Goal: Task Accomplishment & Management: Manage account settings

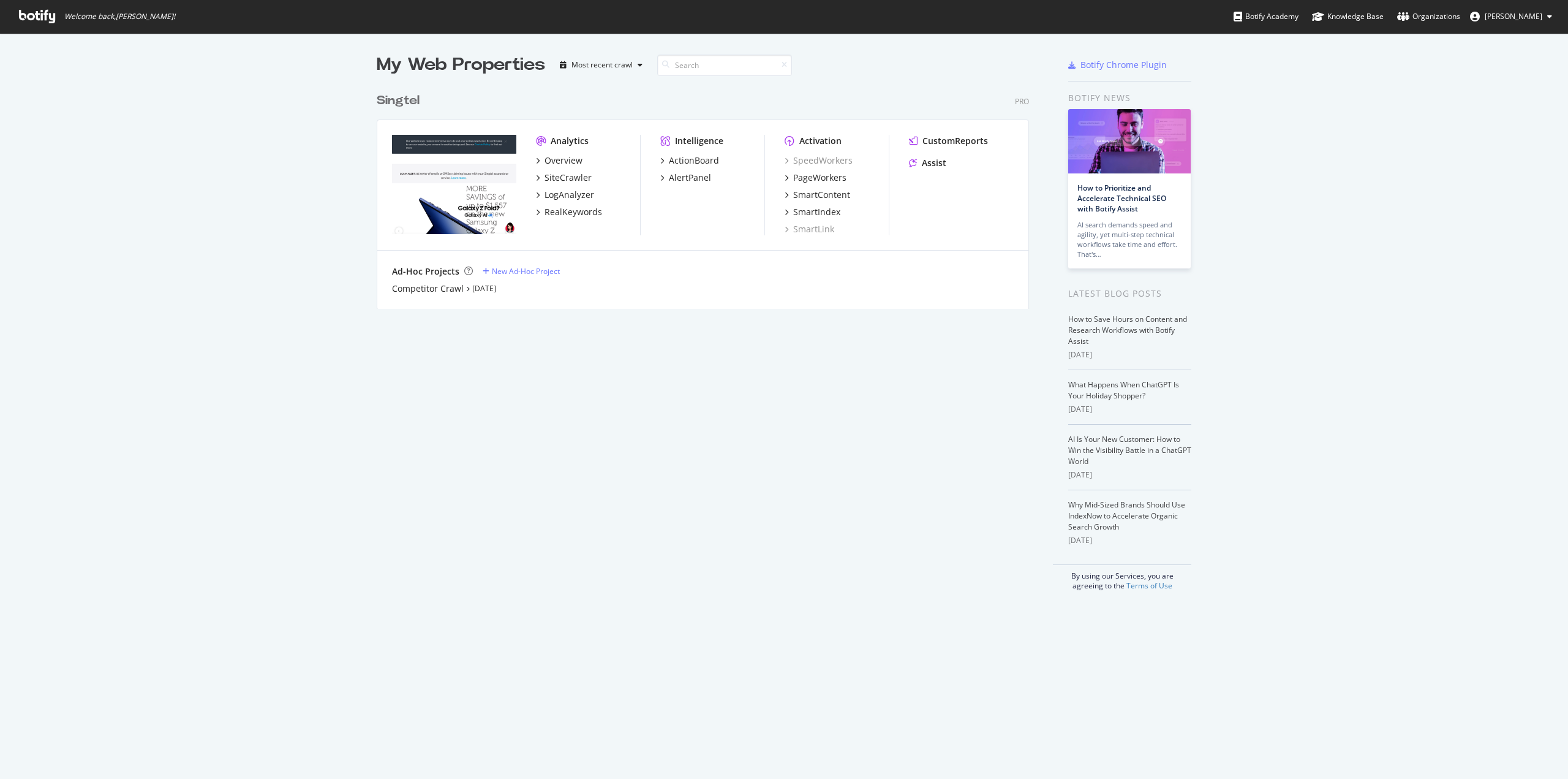
scroll to position [769, 1550]
click at [1460, 18] on div "Organizations" at bounding box center [1429, 16] width 63 height 12
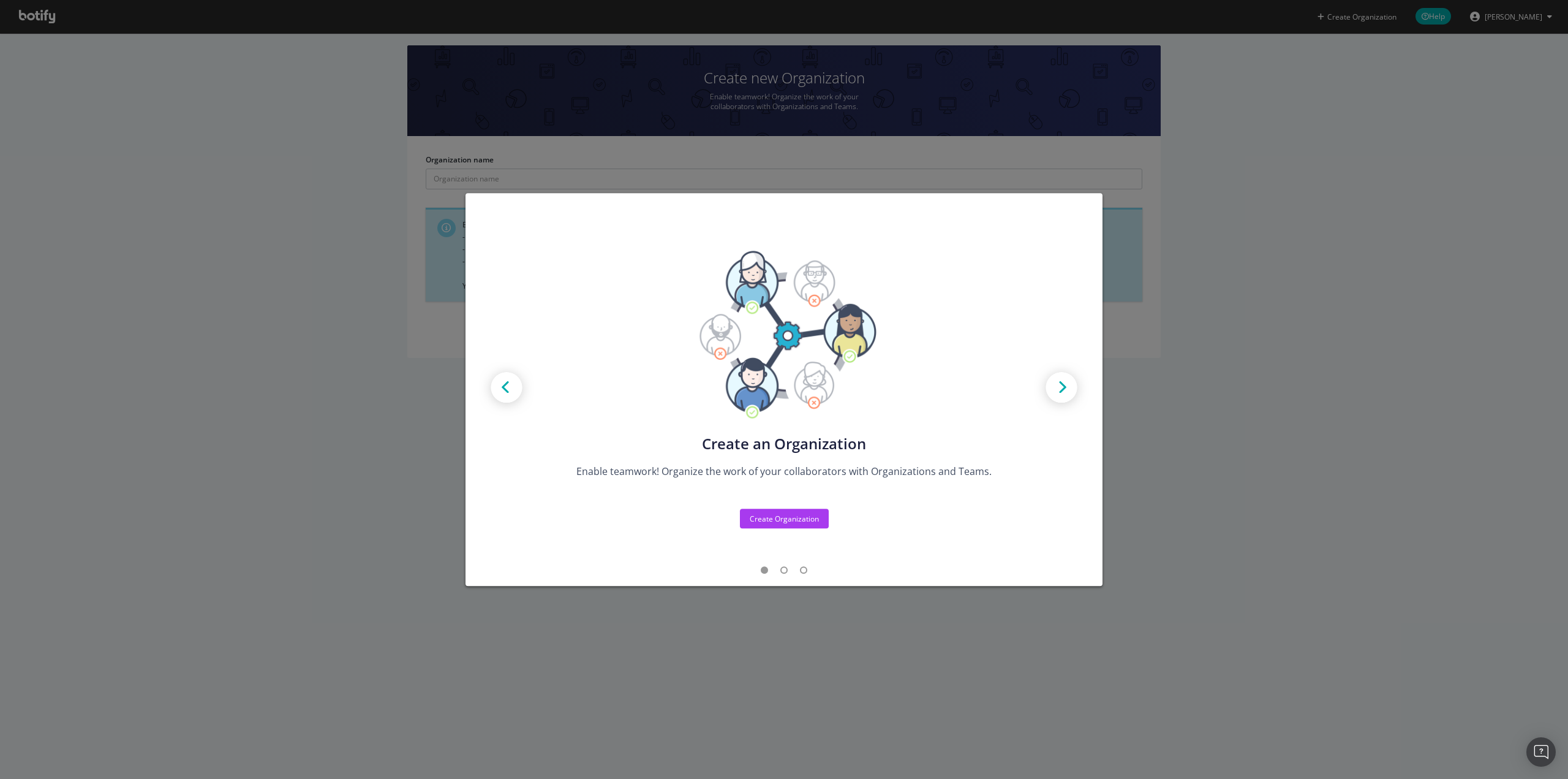
click at [1058, 387] on img "modal" at bounding box center [1062, 389] width 55 height 55
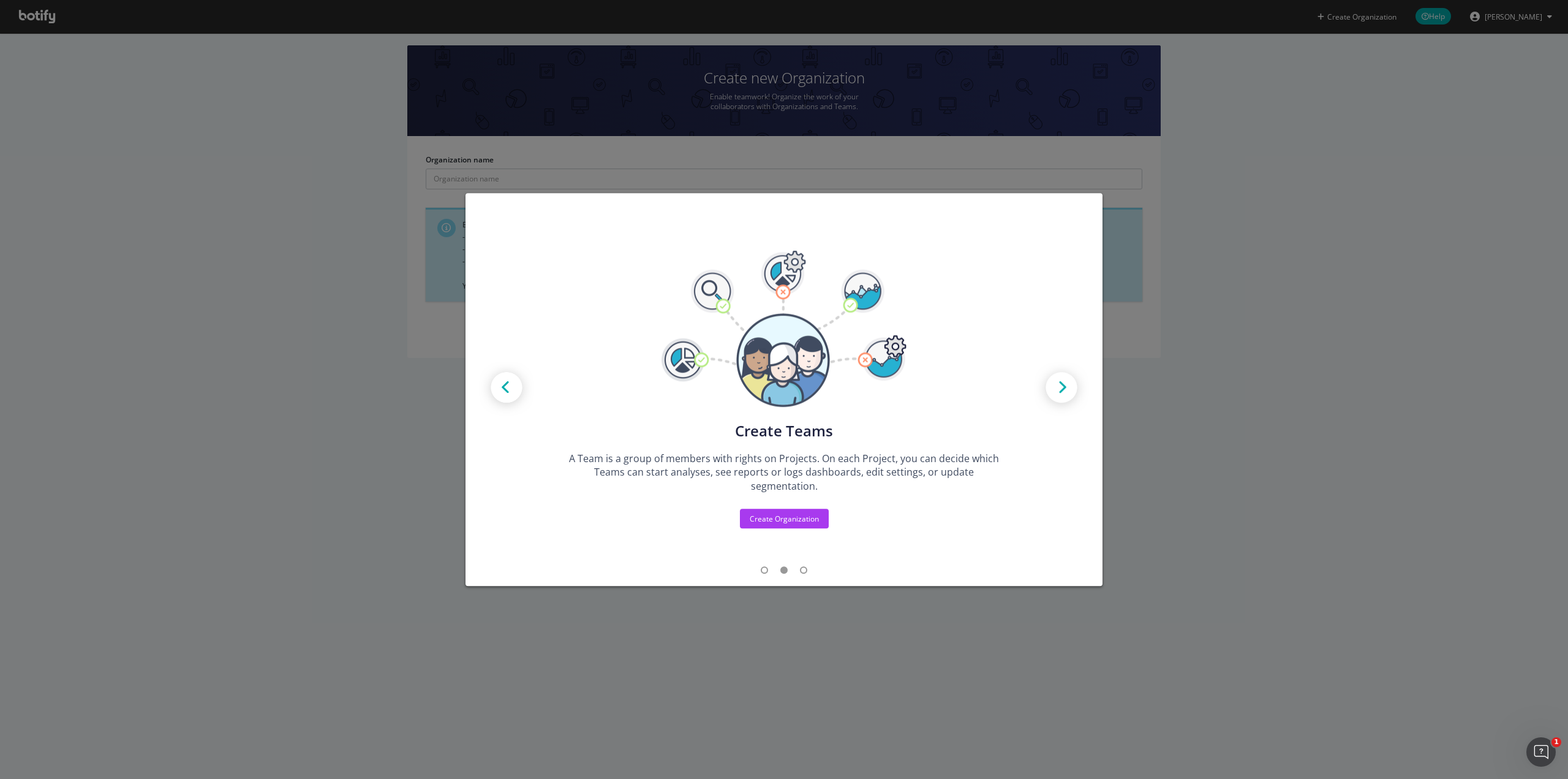
click at [1058, 387] on img "modal" at bounding box center [1062, 389] width 55 height 55
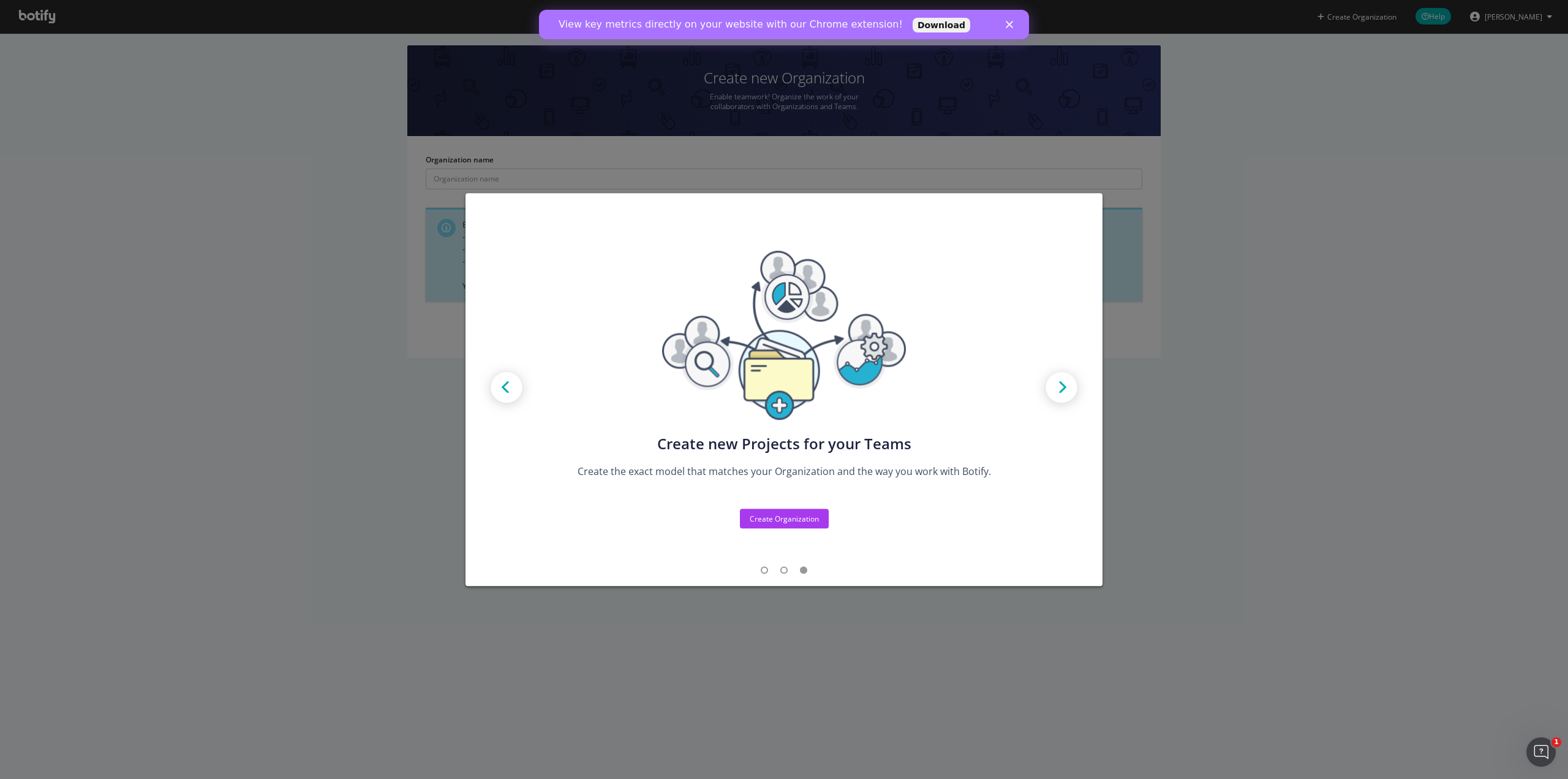
click at [524, 389] on div "Create new Projects for your Teams Create the exact model that matches your Org…" at bounding box center [783, 371] width 522 height 243
click at [502, 397] on img "modal" at bounding box center [507, 389] width 55 height 55
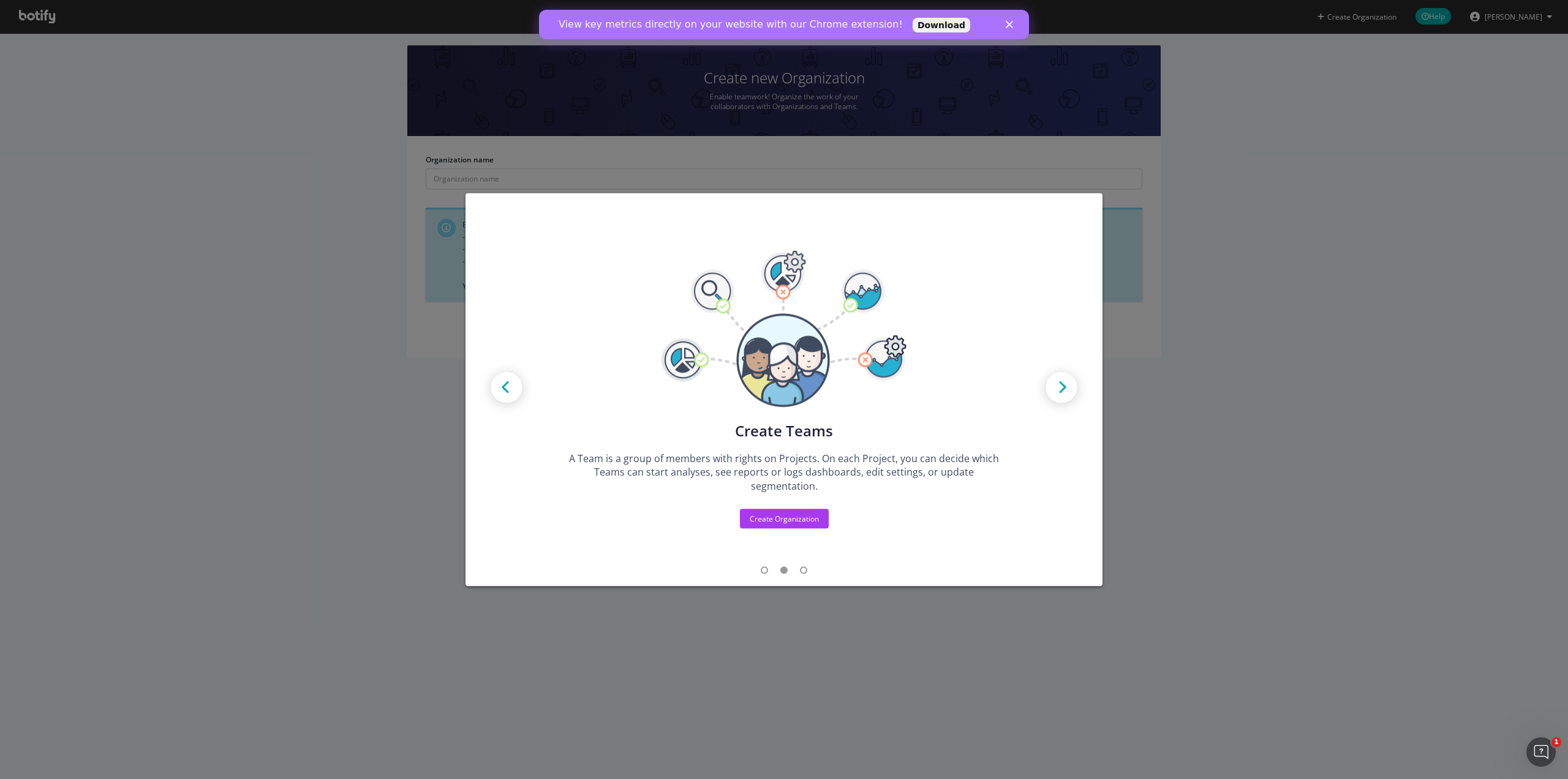
click at [1215, 456] on div "Create new Projects for your Teams Create the exact model that matches your Org…" at bounding box center [784, 390] width 1568 height 779
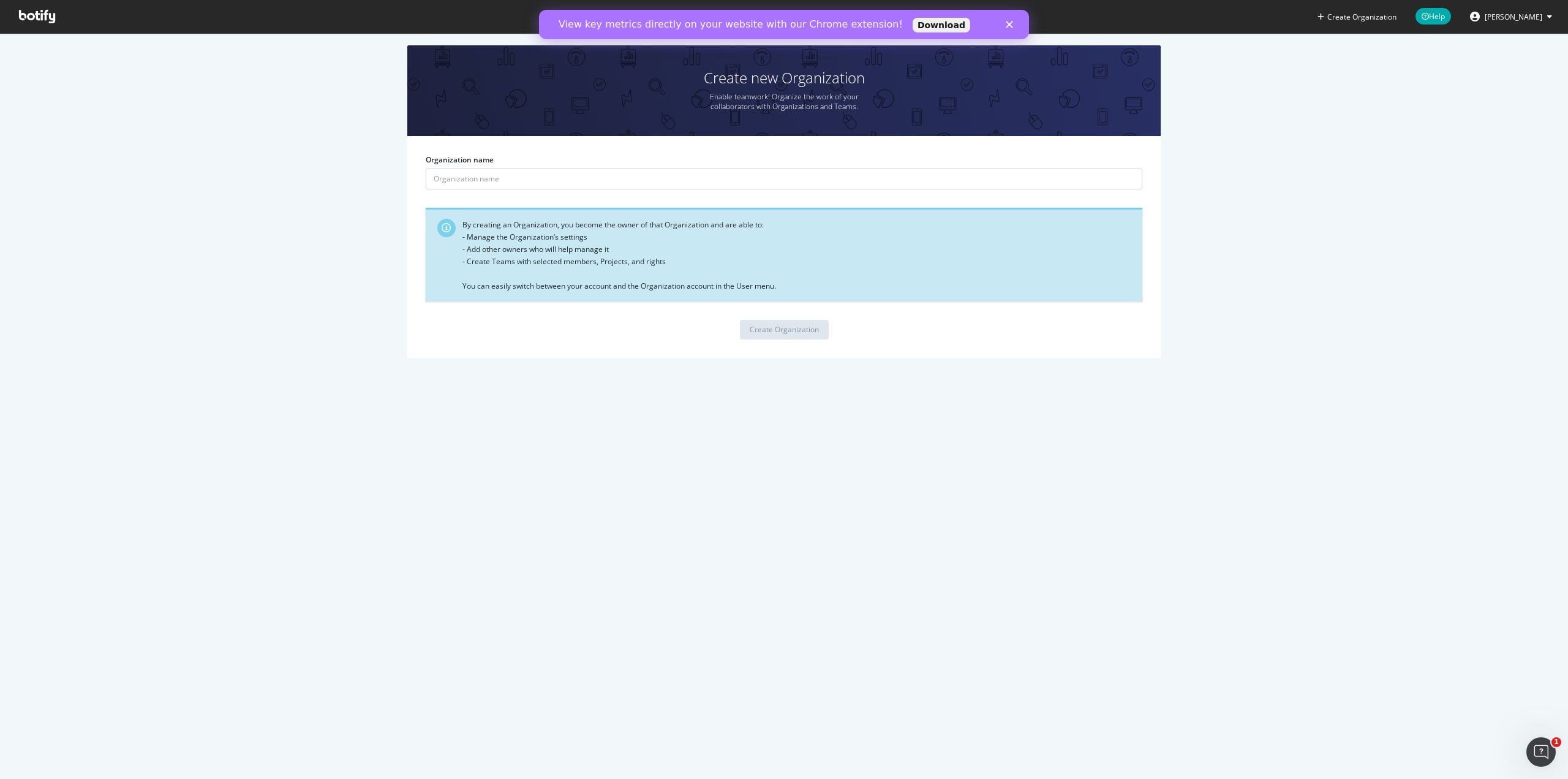
click at [1015, 26] on div "Close" at bounding box center [1012, 24] width 12 height 7
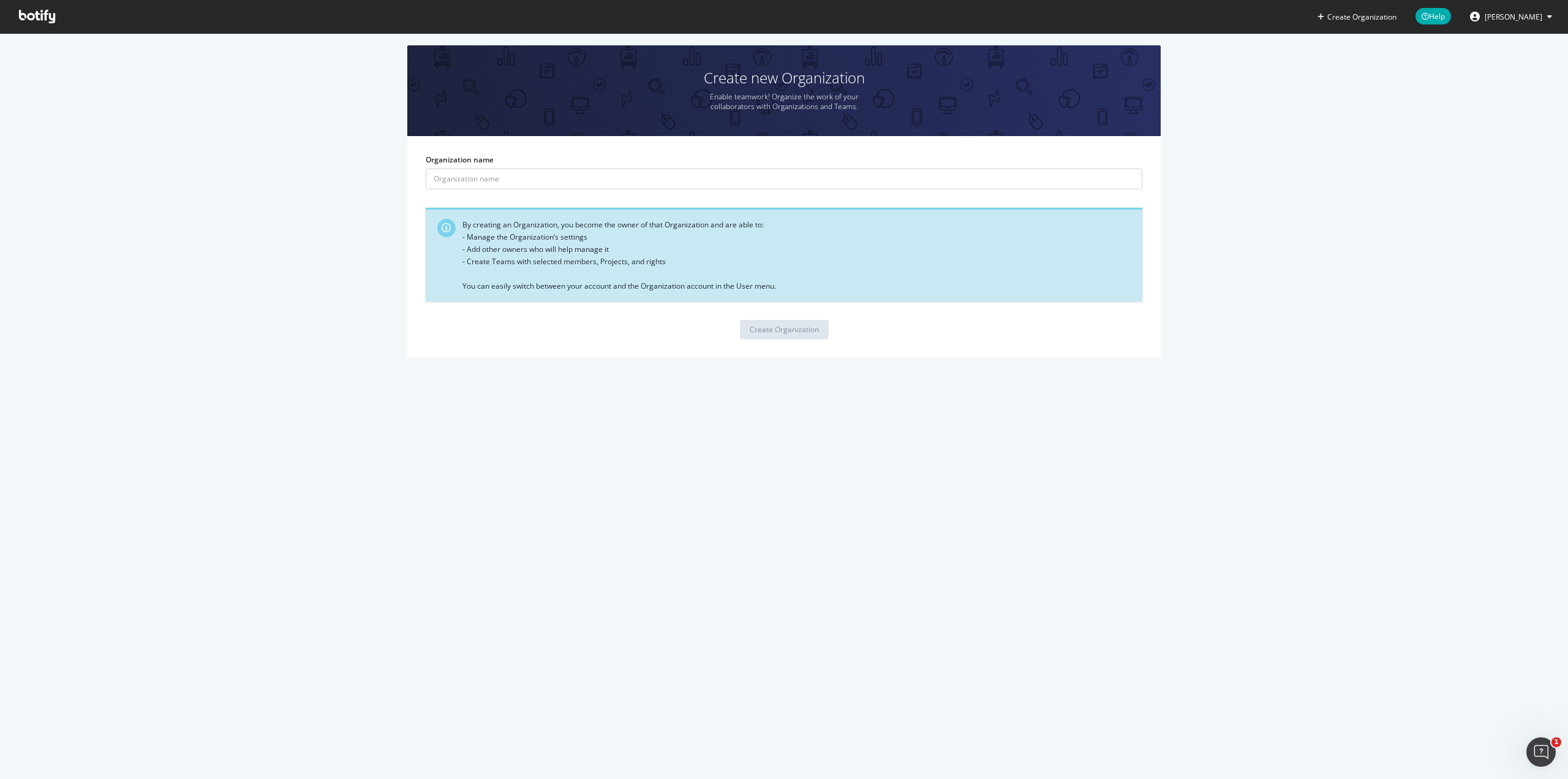
click at [1521, 20] on span "[PERSON_NAME]" at bounding box center [1513, 16] width 58 height 10
click at [1330, 111] on div "Create new Organization Enable teamwork! Organize the work of your collaborator…" at bounding box center [784, 207] width 1532 height 325
click at [36, 7] on span at bounding box center [37, 16] width 55 height 33
click at [35, 16] on icon at bounding box center [37, 16] width 36 height 14
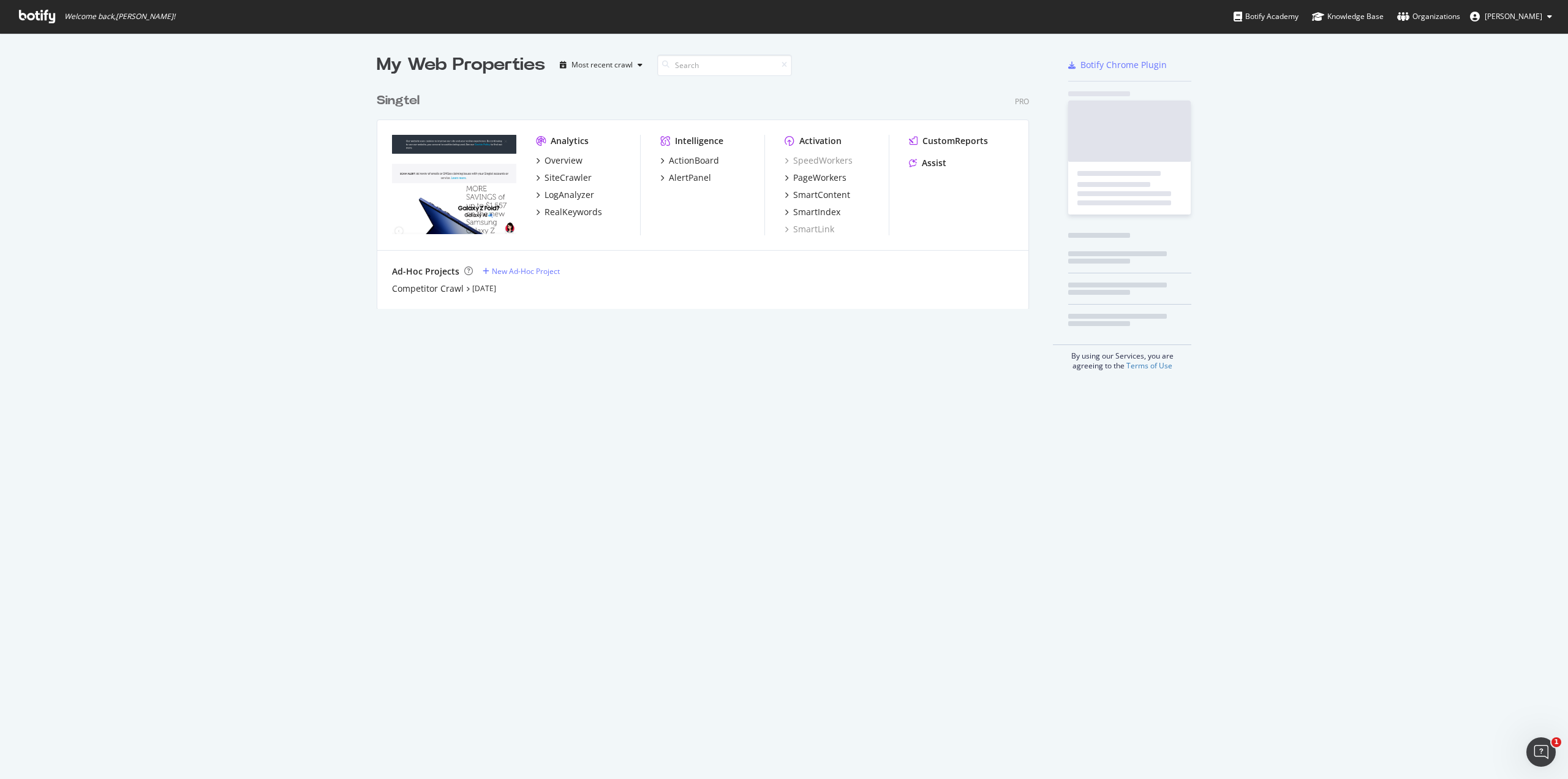
scroll to position [222, 653]
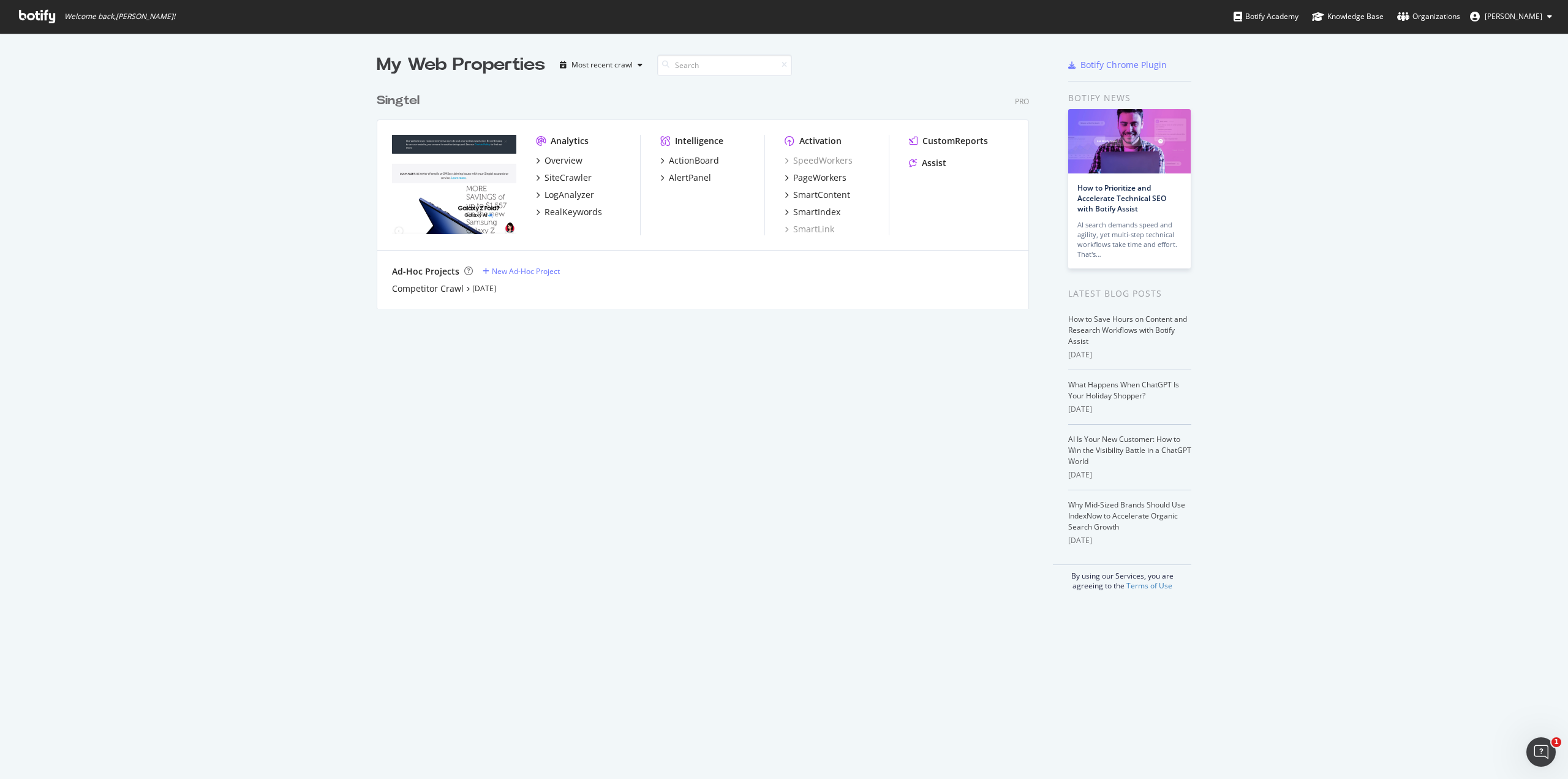
click at [393, 102] on div "Singtel" at bounding box center [398, 100] width 43 height 18
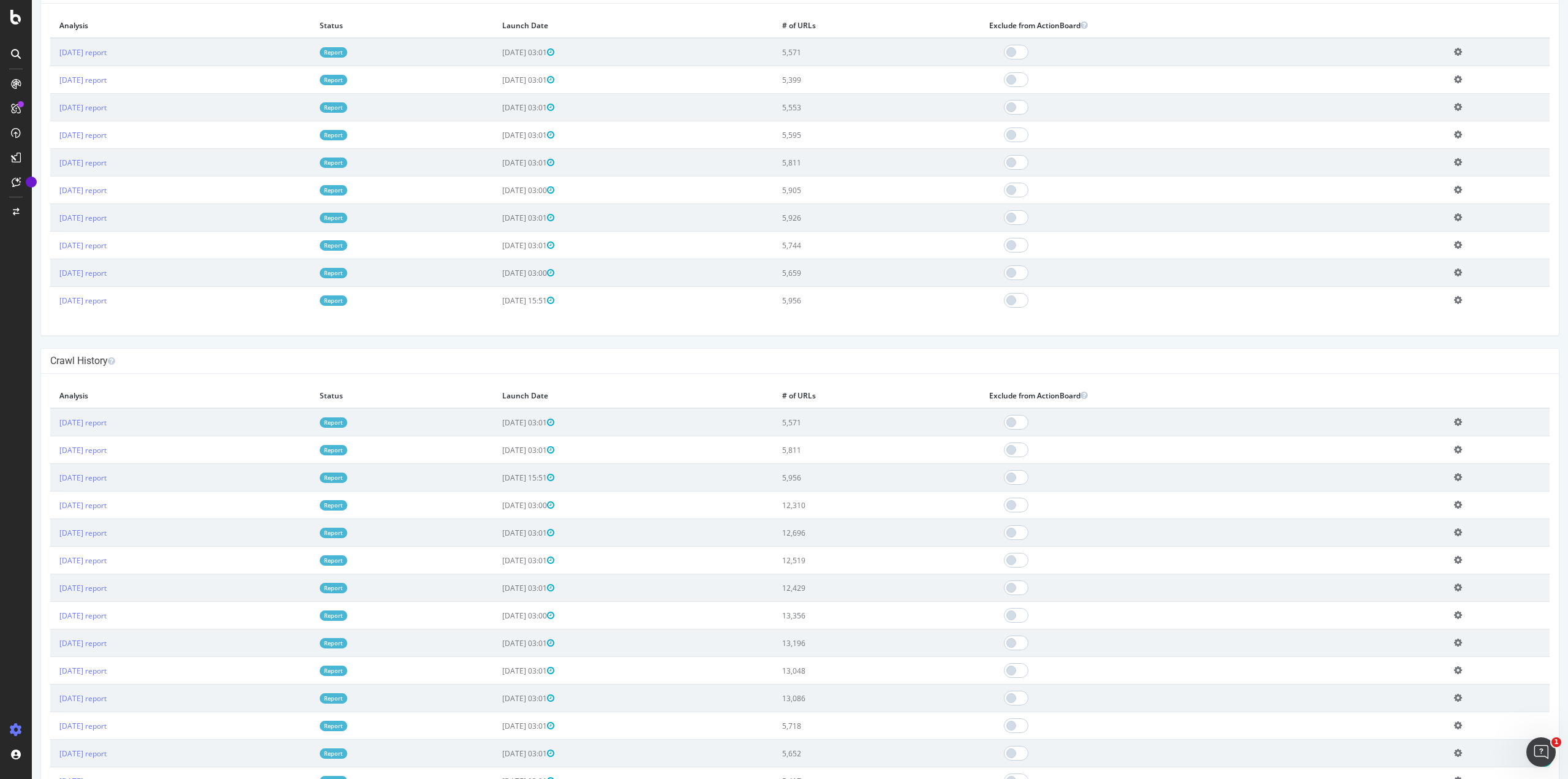
scroll to position [264, 0]
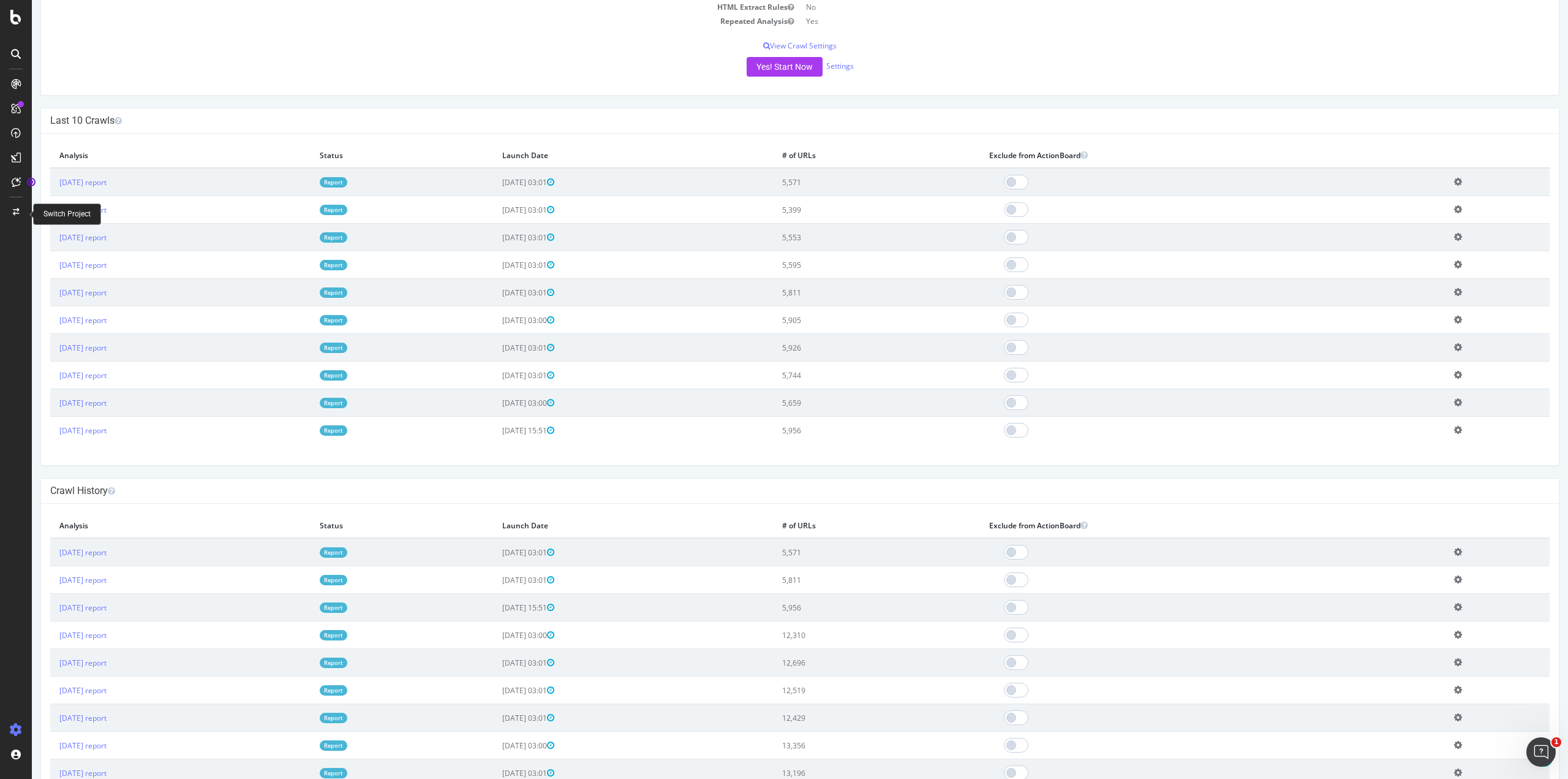
click at [15, 210] on icon at bounding box center [16, 212] width 7 height 7
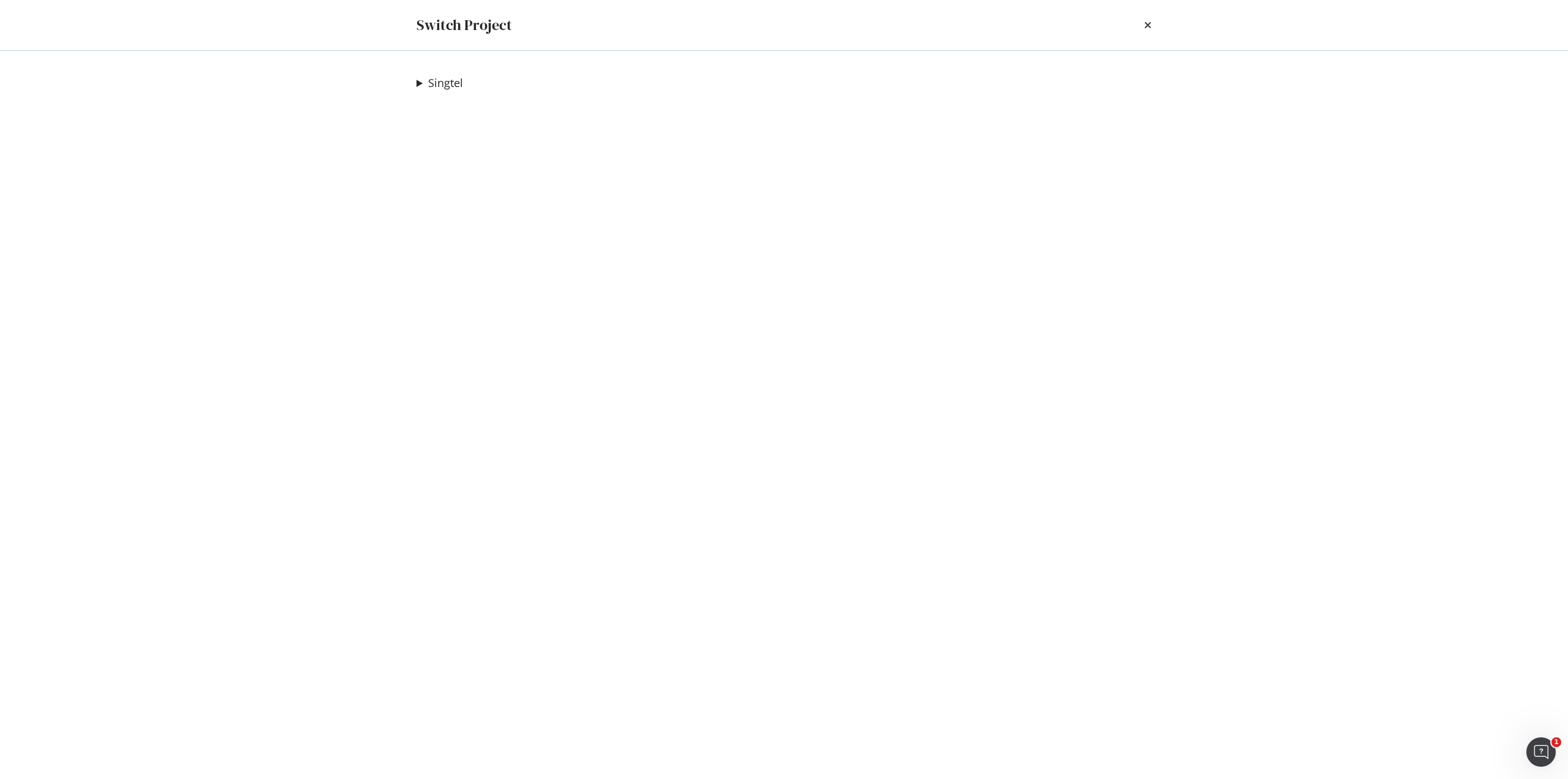
click at [419, 84] on summary "Singtel" at bounding box center [440, 83] width 47 height 16
click at [419, 84] on summary "Singtel" at bounding box center [496, 83] width 160 height 16
click at [1152, 26] on div "Switch Project" at bounding box center [784, 25] width 784 height 50
click at [1147, 26] on icon "times" at bounding box center [1147, 24] width 7 height 10
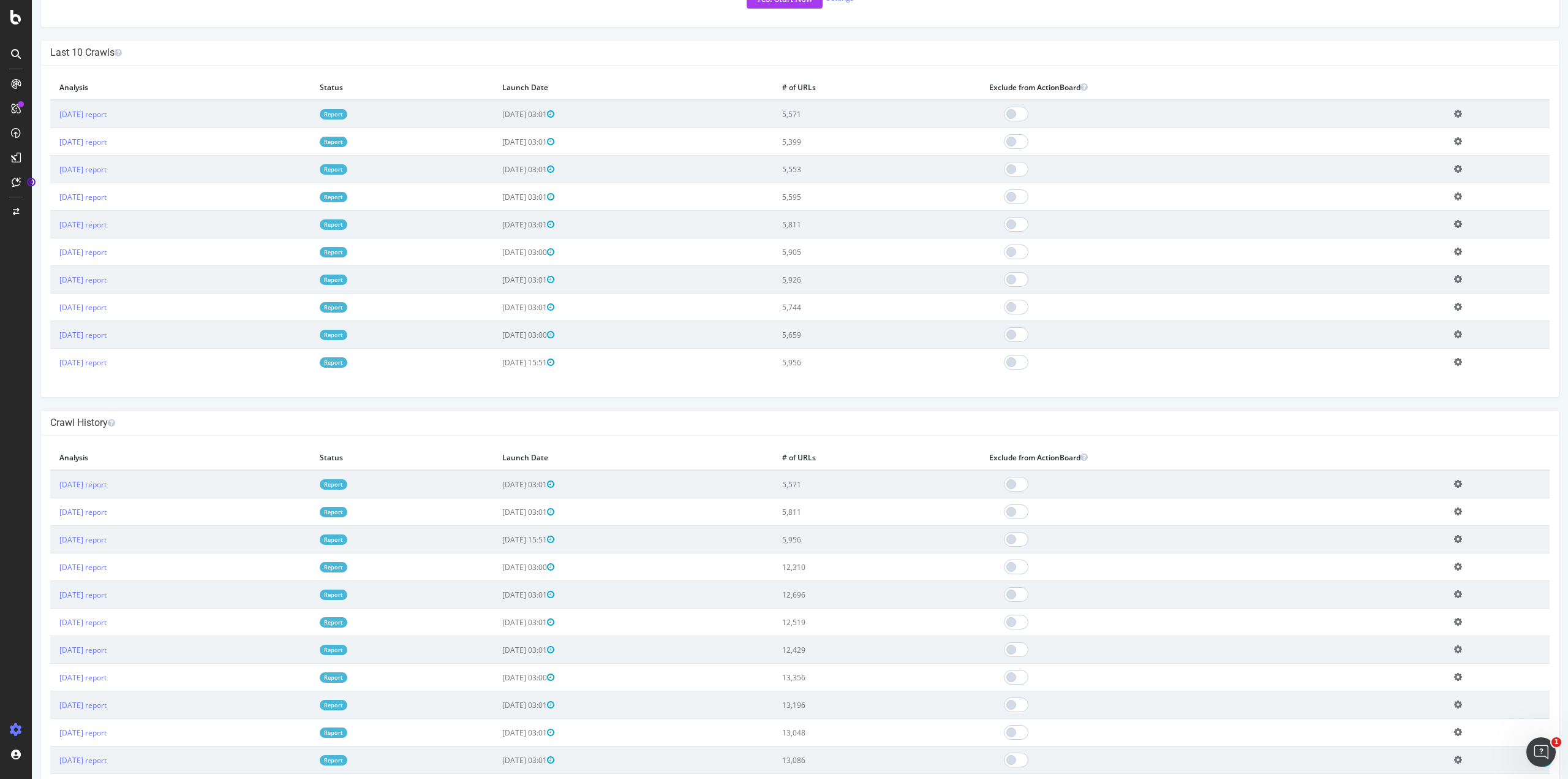
scroll to position [142, 0]
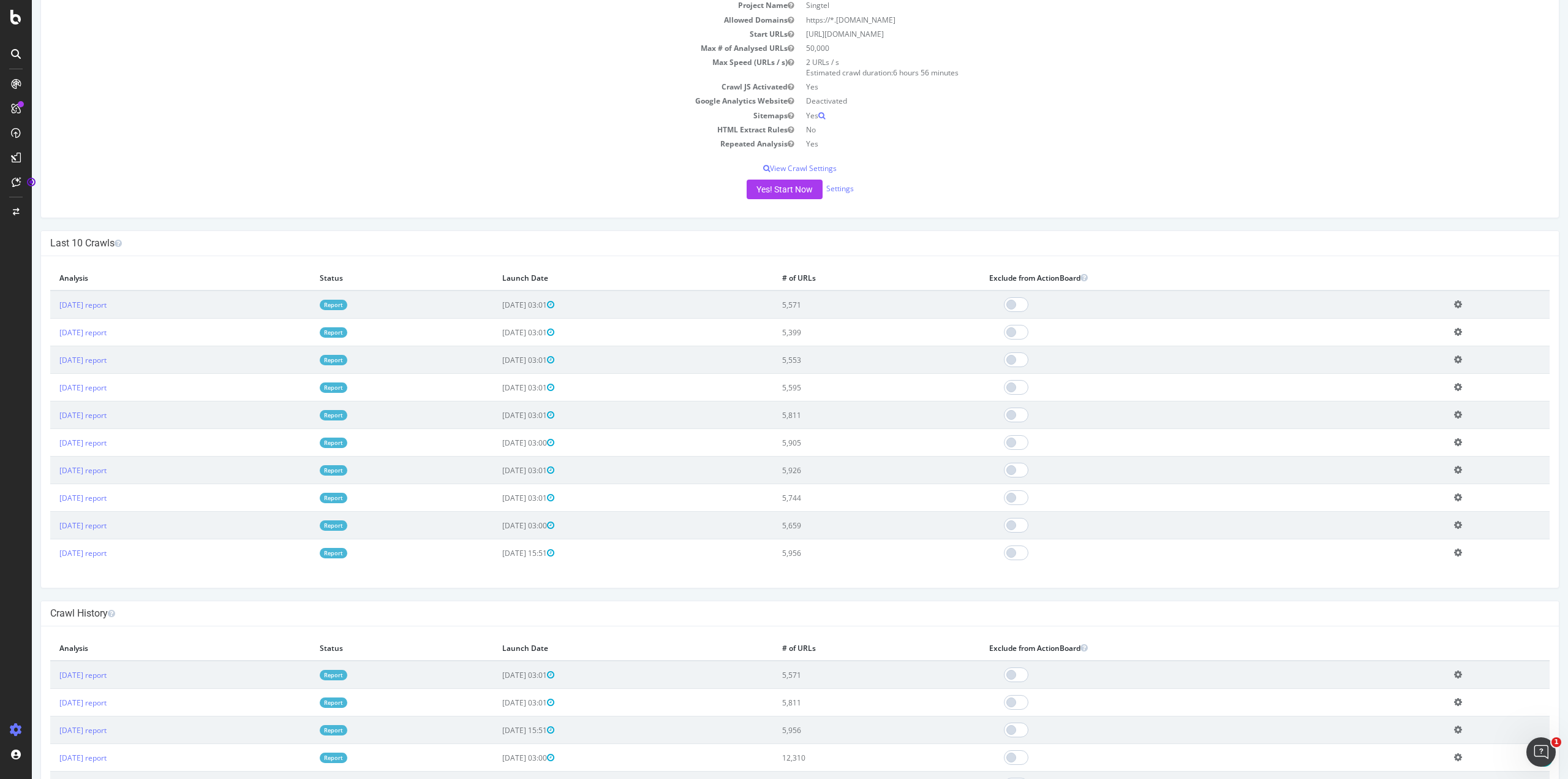
click at [11, 87] on icon at bounding box center [16, 83] width 10 height 10
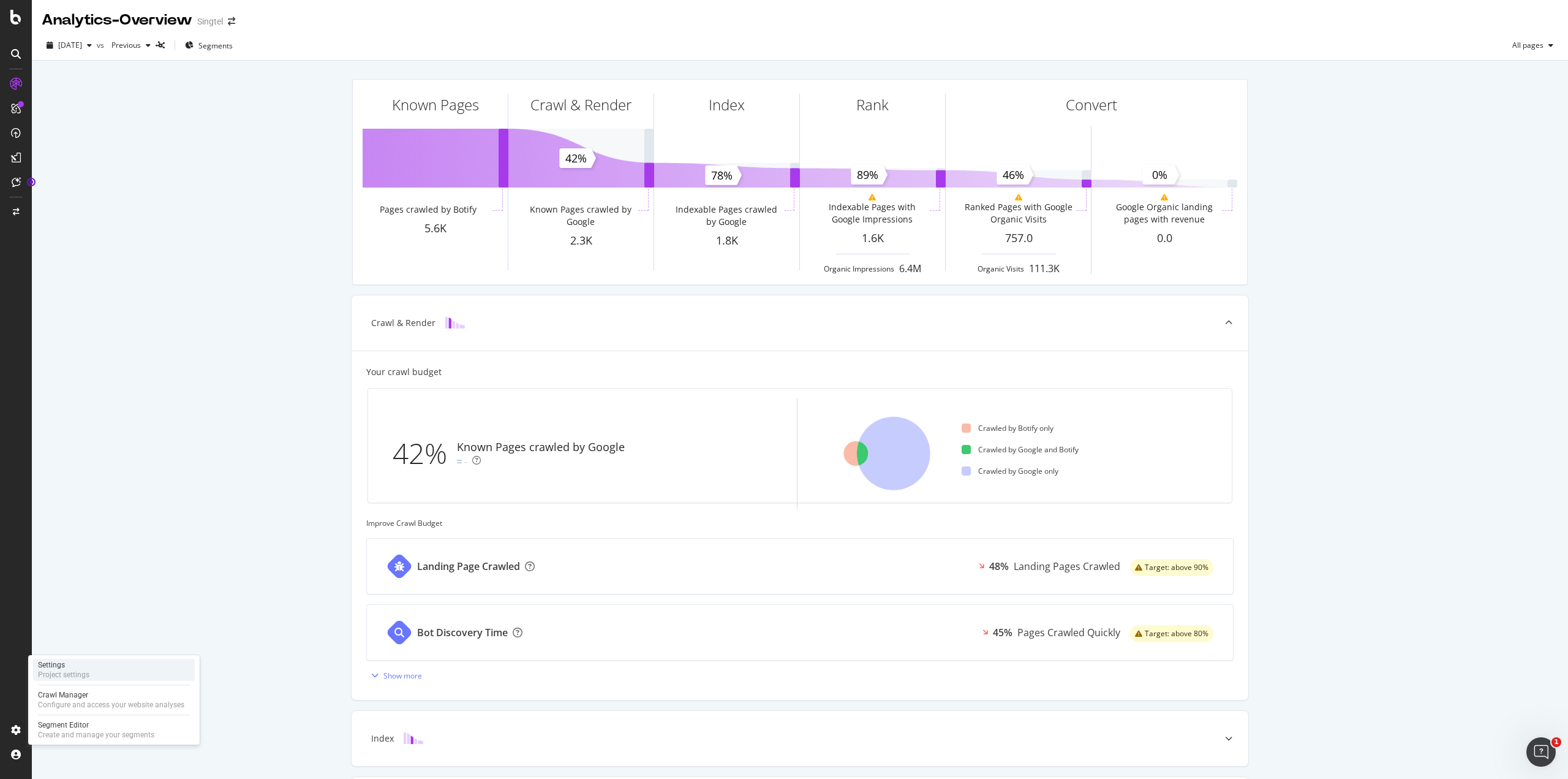
click at [91, 672] on div "Settings Project settings" at bounding box center [113, 669] width 162 height 22
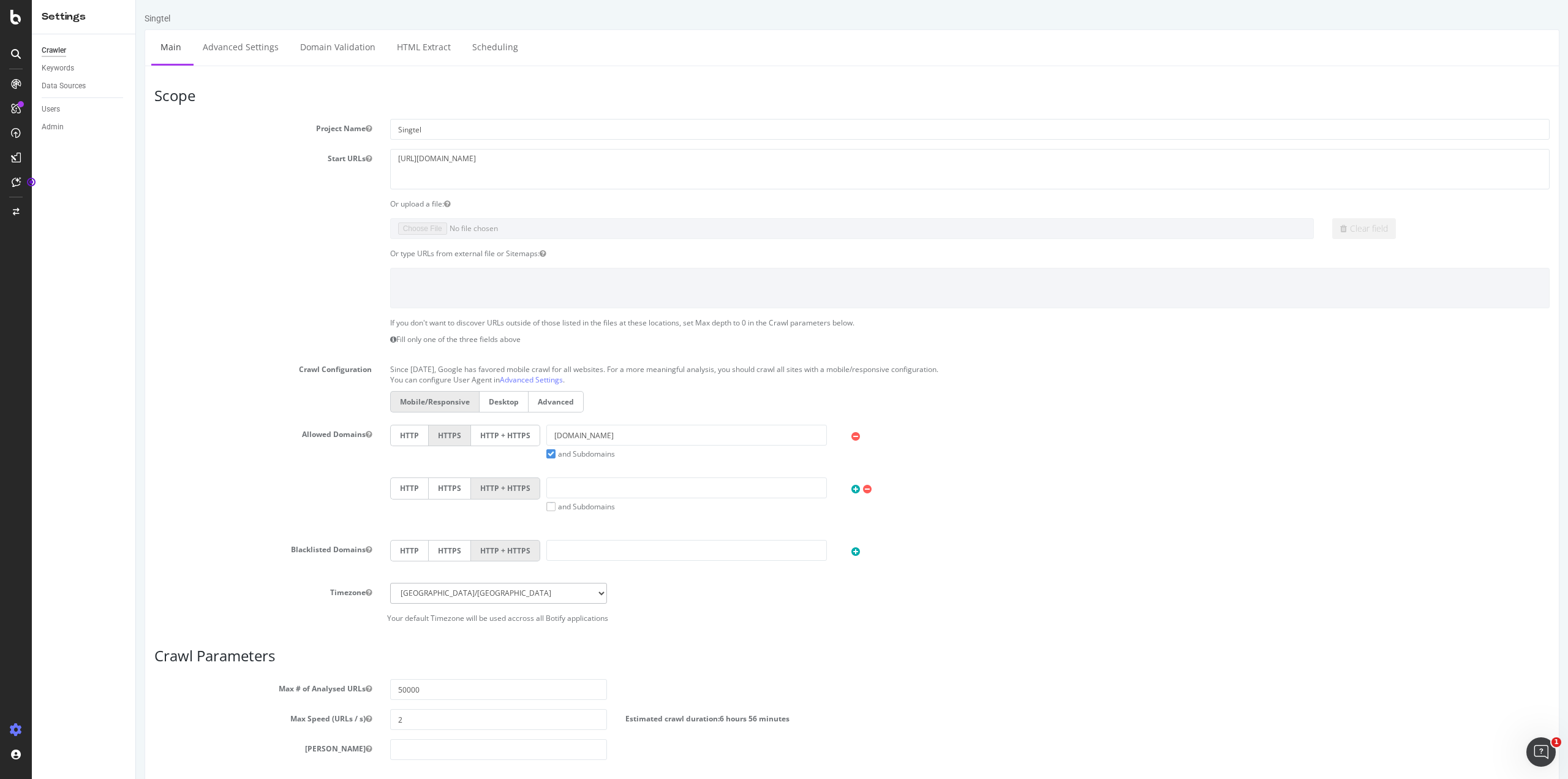
click at [80, 101] on div "Users" at bounding box center [88, 109] width 93 height 18
click at [79, 108] on link "Users" at bounding box center [84, 109] width 85 height 13
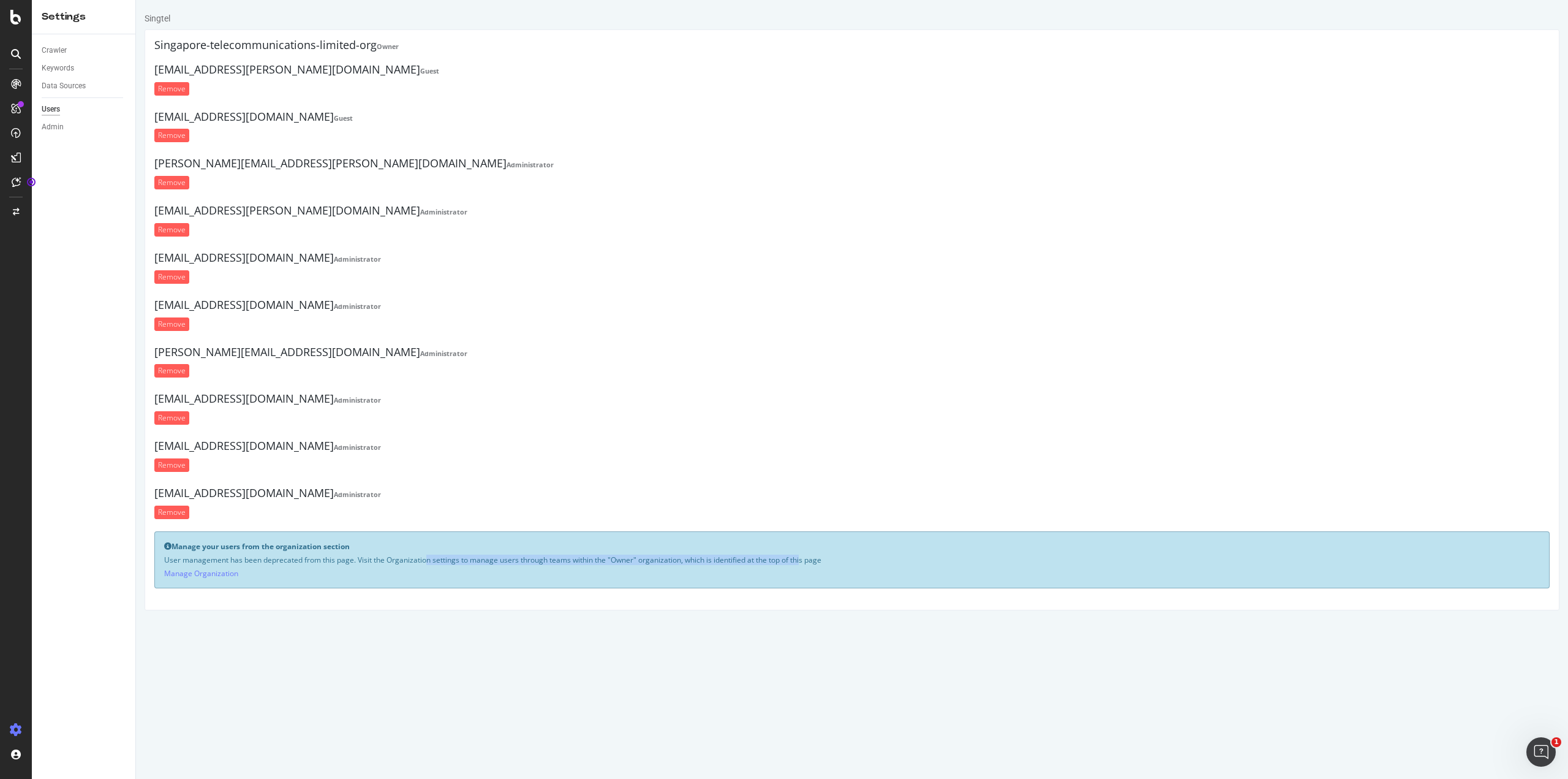
drag, startPoint x: 387, startPoint y: 561, endPoint x: 770, endPoint y: 560, distance: 383.0
click at [770, 560] on p "User management has been deprecated from this page. Visit the Organization sett…" at bounding box center [852, 560] width 1376 height 10
click at [584, 561] on p "User management has been deprecated from this page. Visit the Organization sett…" at bounding box center [852, 560] width 1376 height 10
click at [215, 578] on link "Manage Organization" at bounding box center [202, 573] width 74 height 10
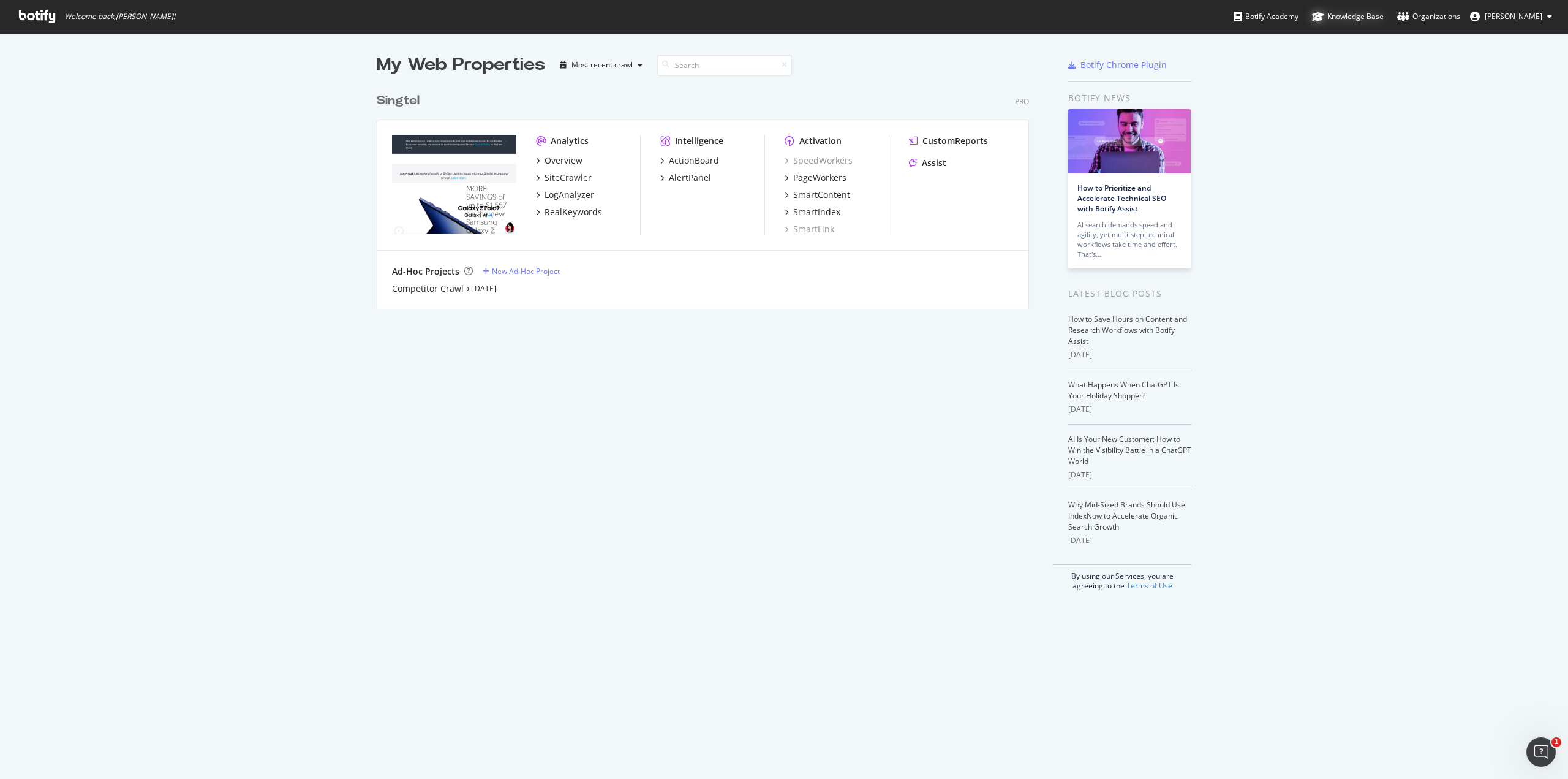
click at [1366, 20] on div "Knowledge Base" at bounding box center [1347, 16] width 72 height 12
